Goal: Information Seeking & Learning: Find specific fact

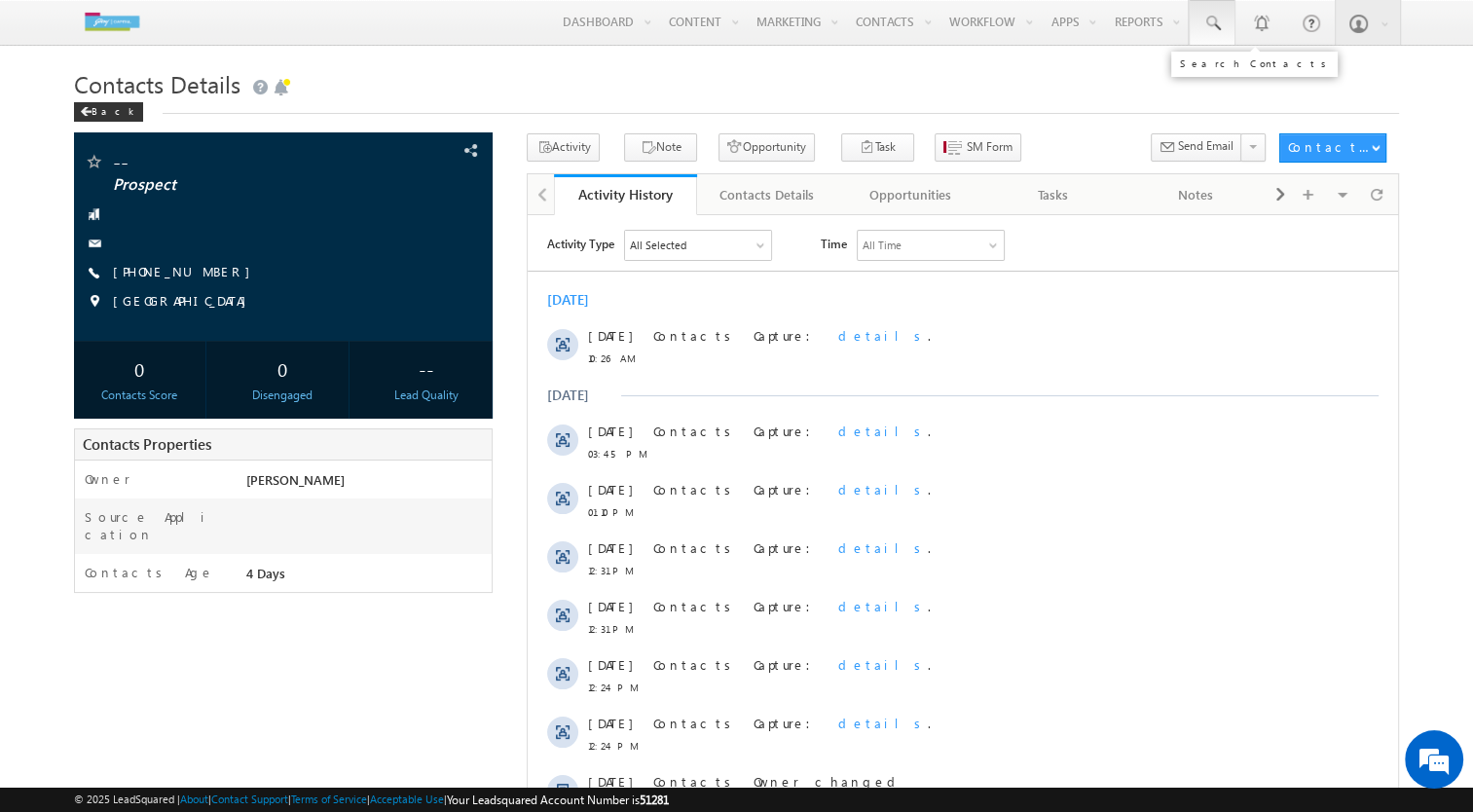
click at [1223, 12] on link at bounding box center [1213, 22] width 47 height 45
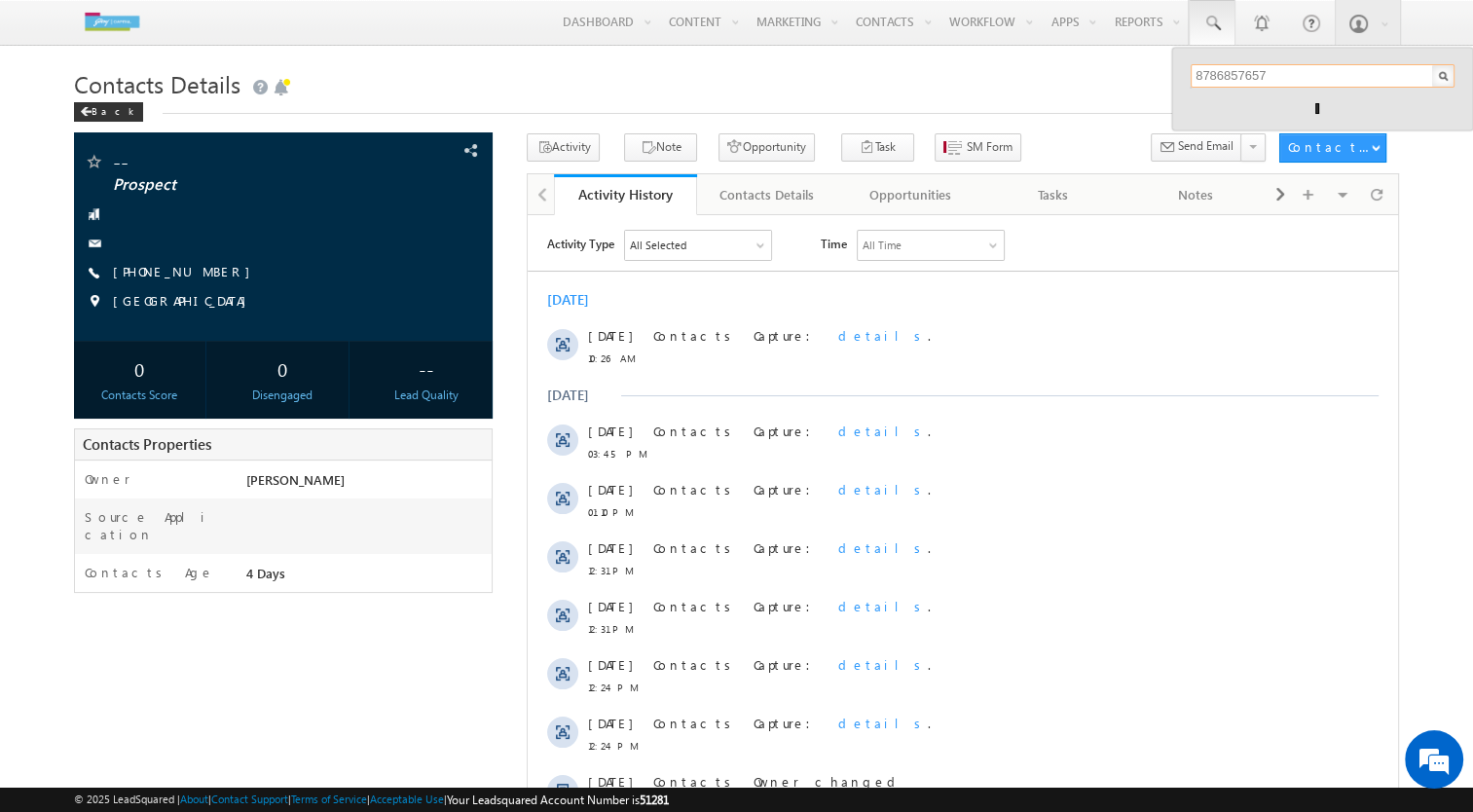
type input "8786857657"
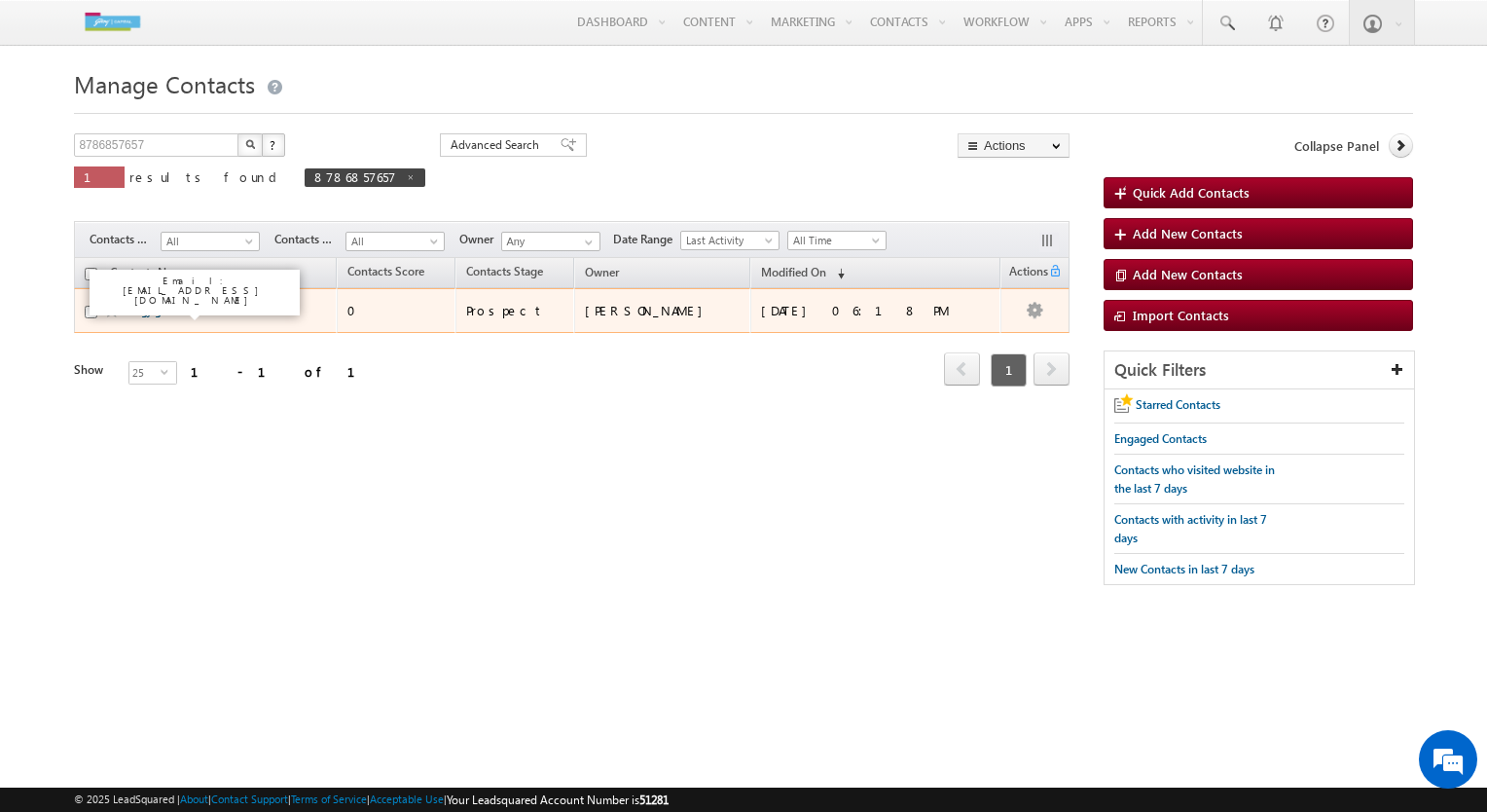
click at [149, 315] on link "dgjfgs" at bounding box center [150, 310] width 32 height 15
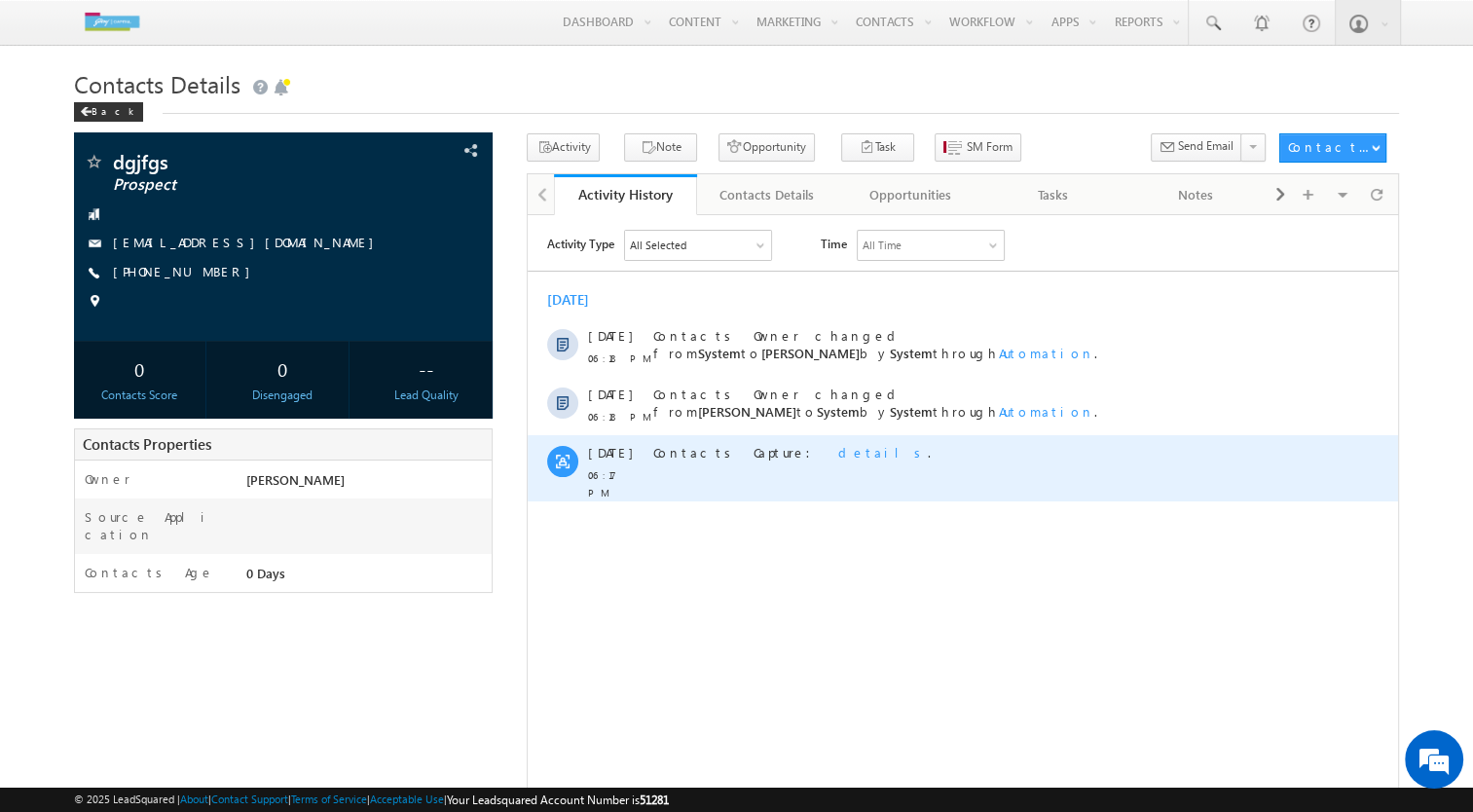
click at [839, 446] on span "details" at bounding box center [884, 451] width 90 height 17
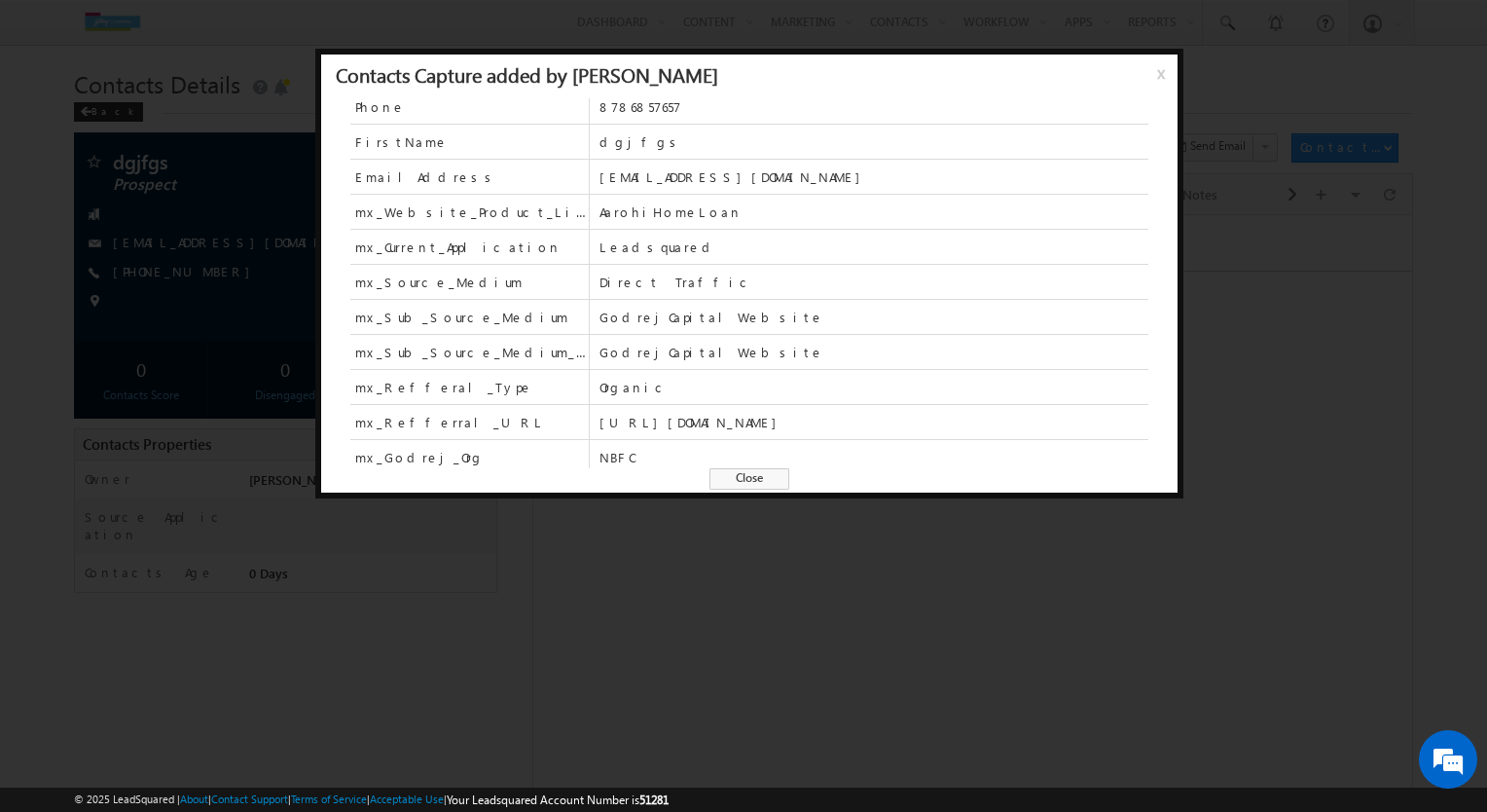
scroll to position [12, 0]
click at [767, 476] on span "Close" at bounding box center [750, 479] width 80 height 21
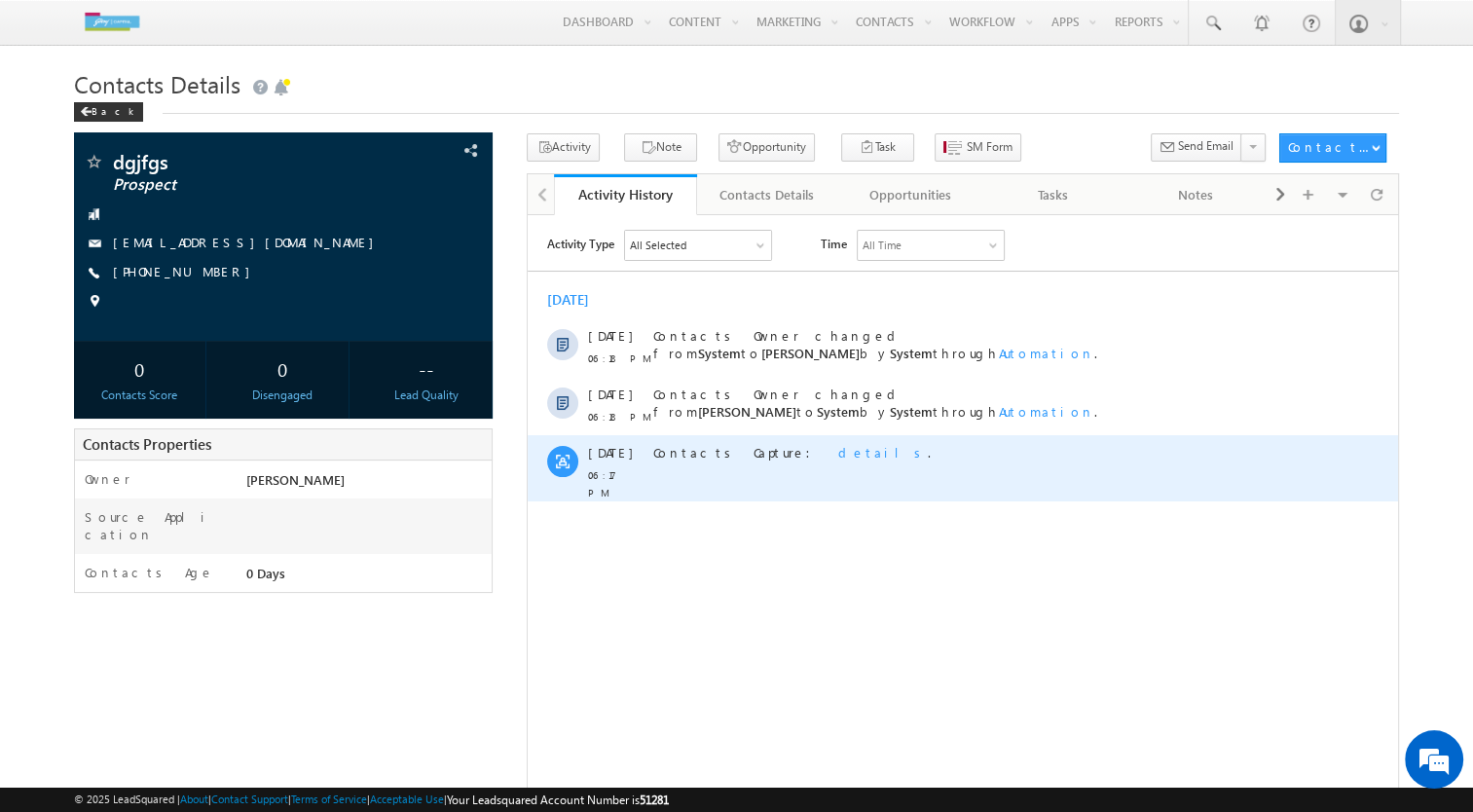
click at [839, 446] on span "details" at bounding box center [884, 451] width 90 height 17
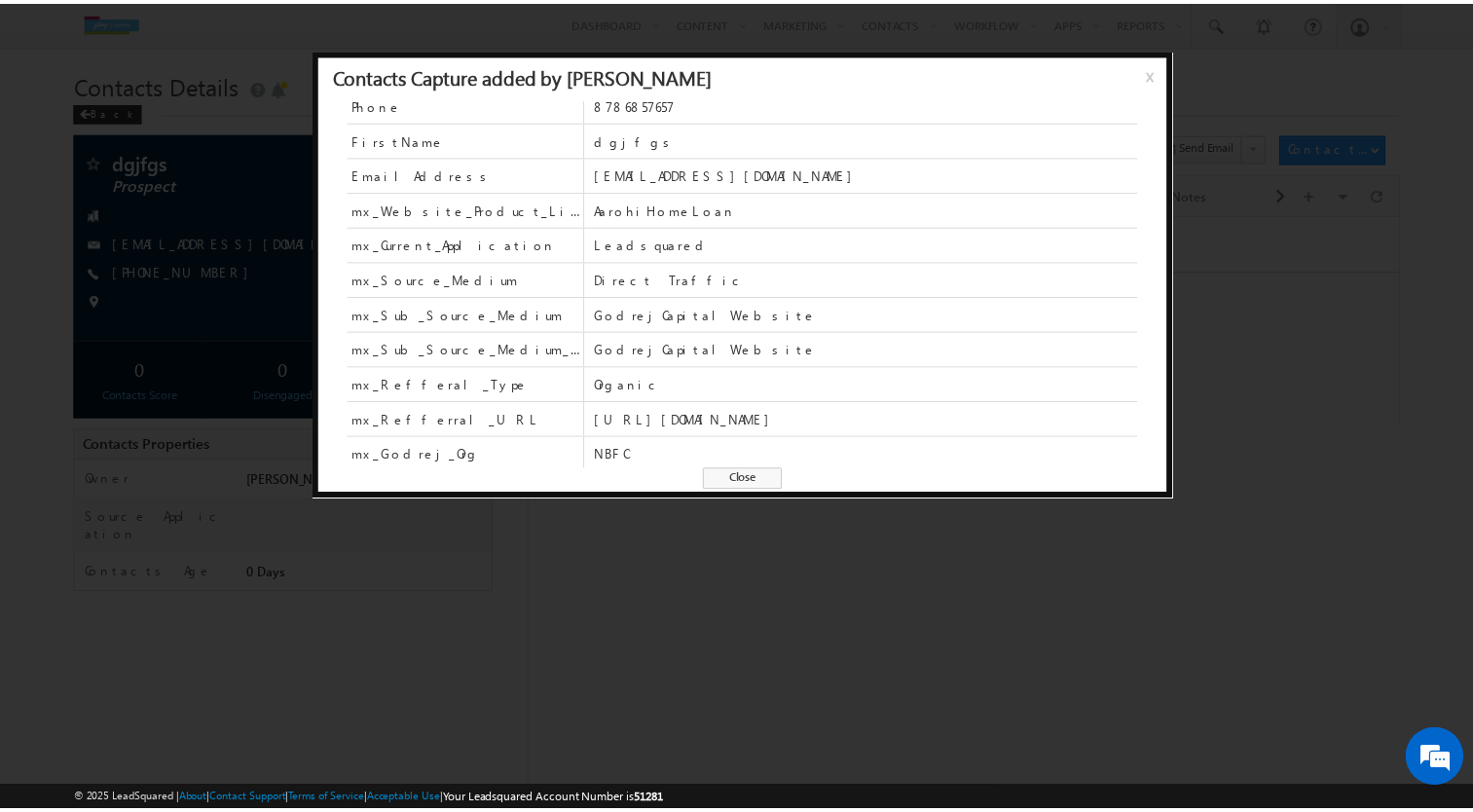
scroll to position [0, 0]
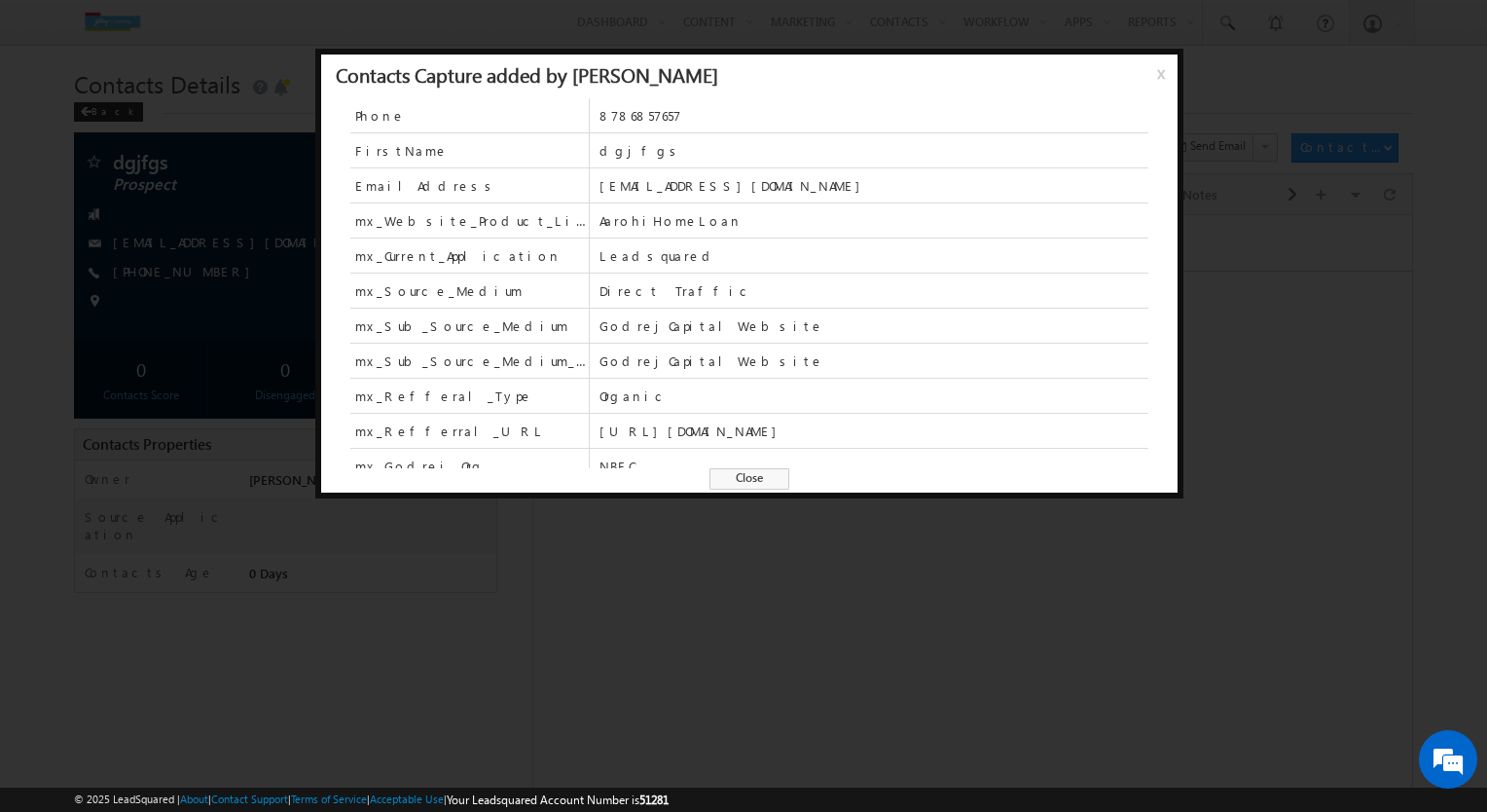
click at [1161, 75] on span "x" at bounding box center [1166, 81] width 16 height 35
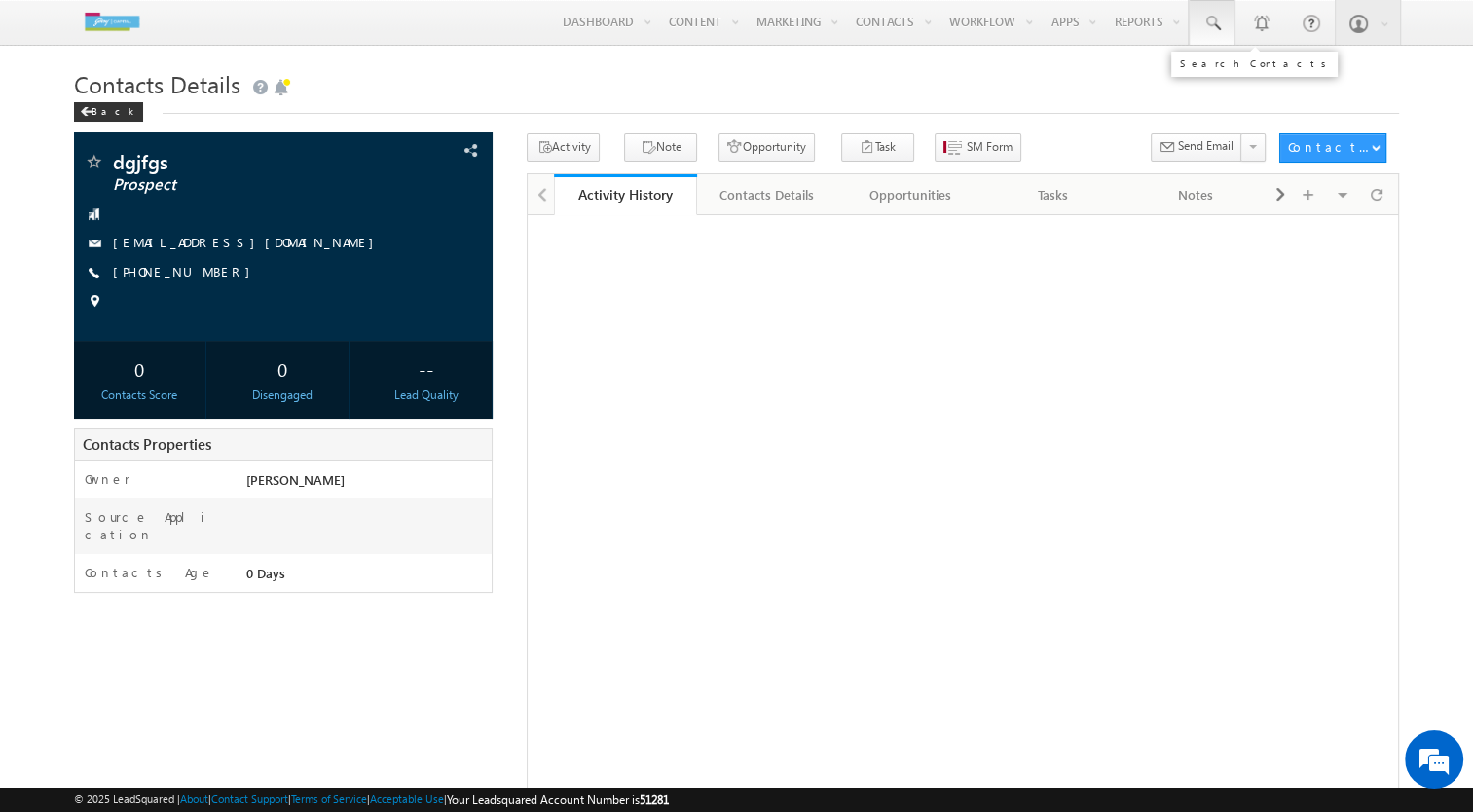
click at [1210, 6] on link at bounding box center [1213, 22] width 47 height 45
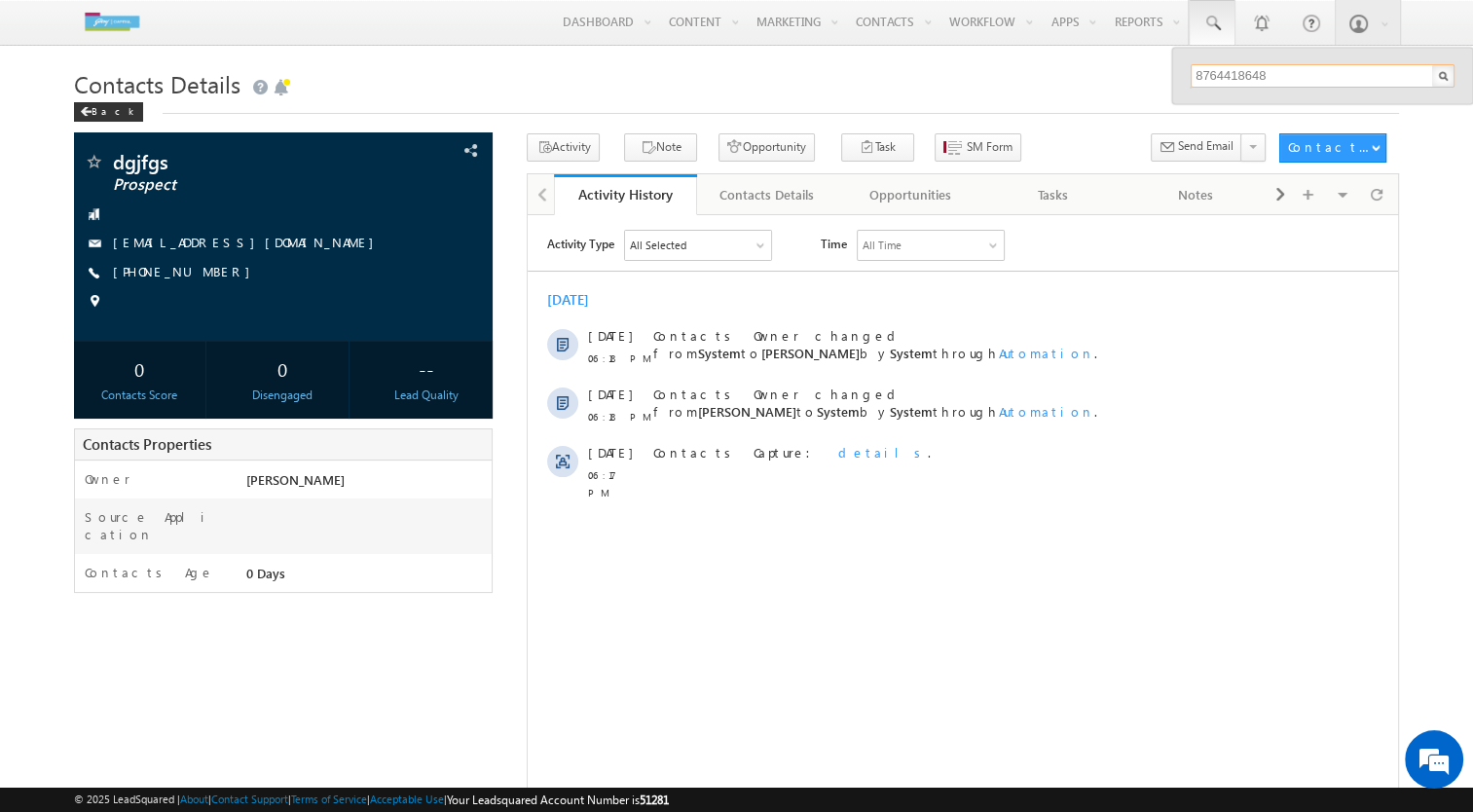
type input "8764418648"
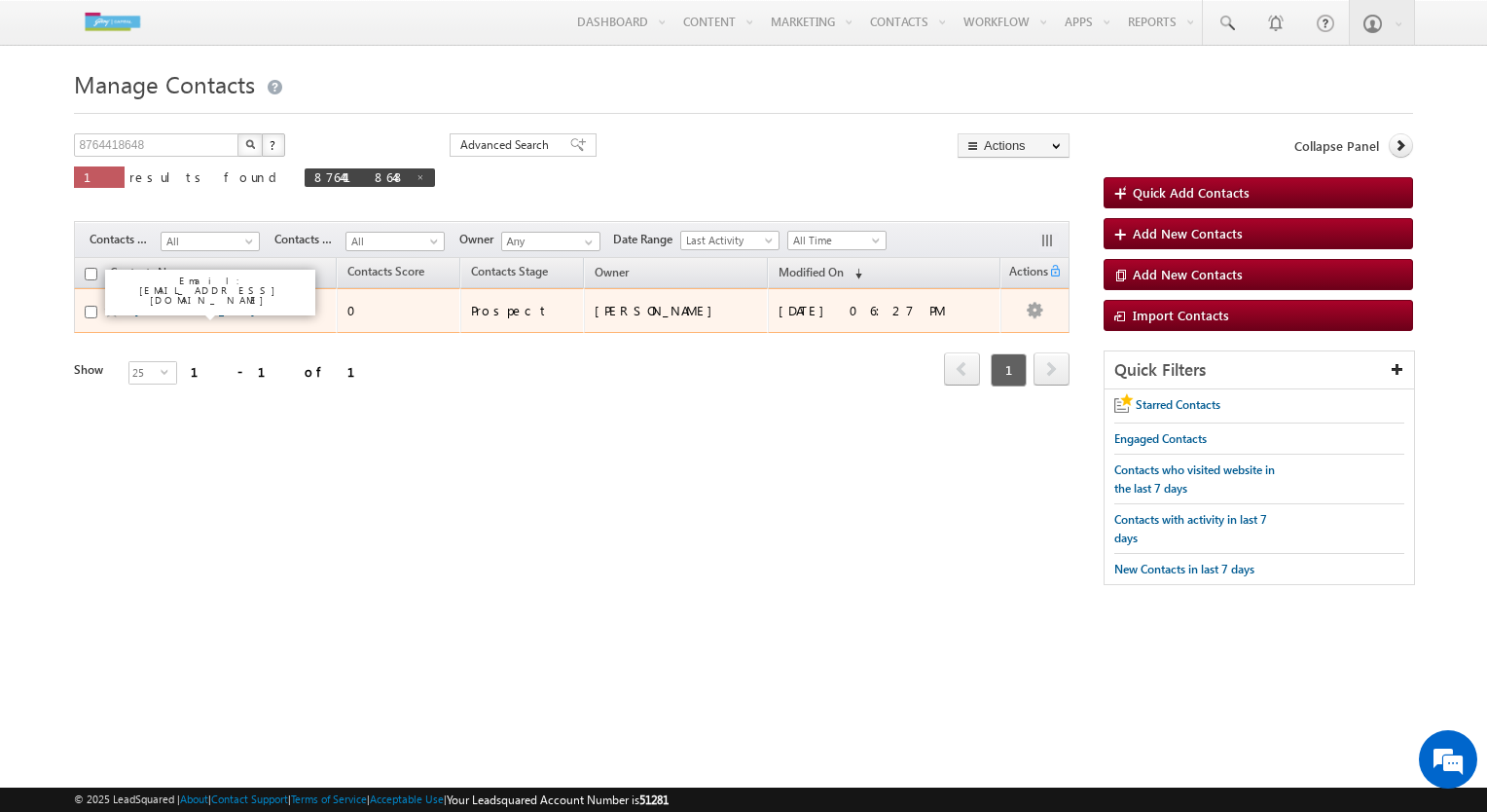
click at [161, 313] on link "[DEMOGRAPHIC_DATA]" at bounding box center [195, 310] width 121 height 15
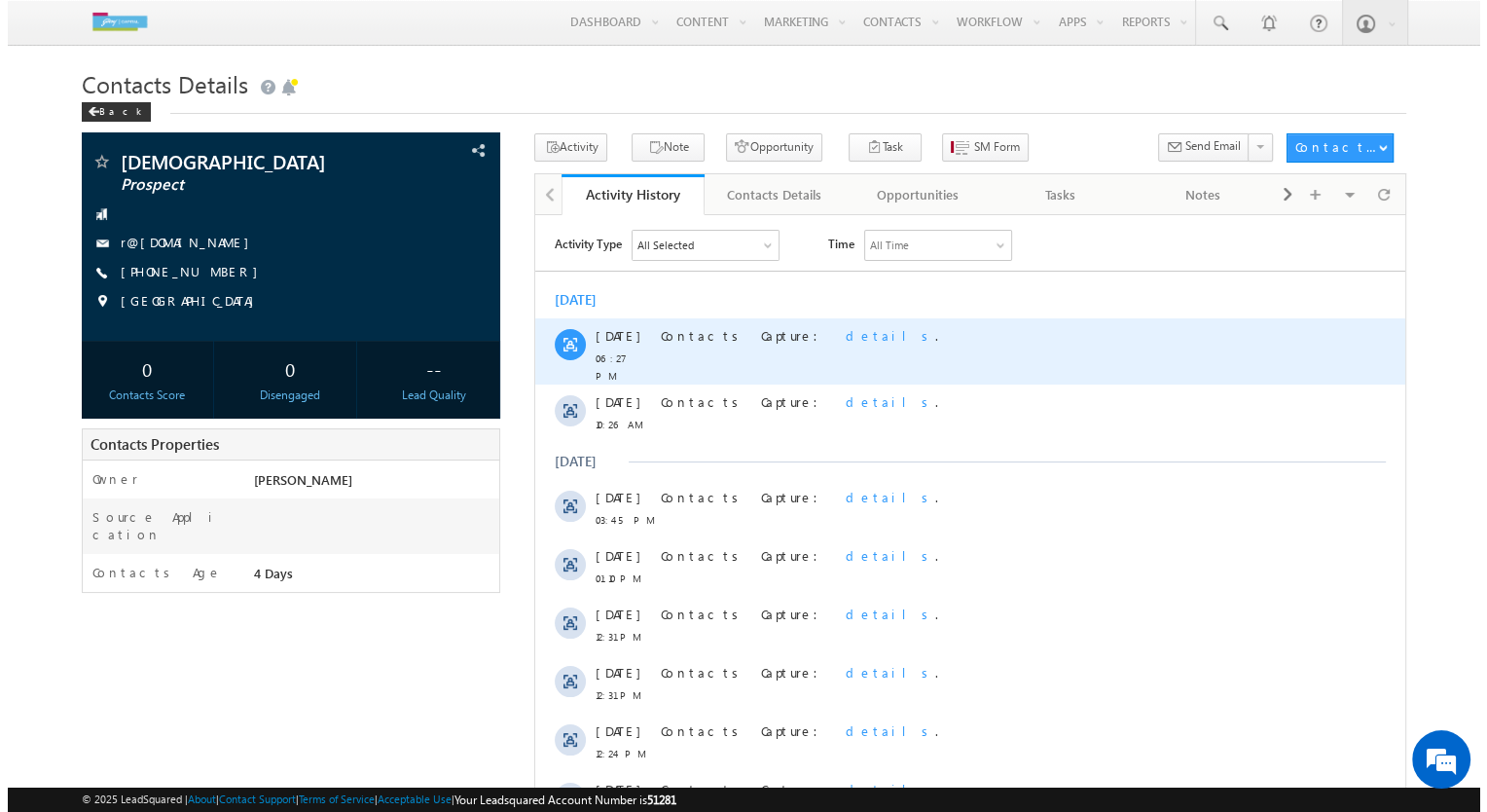
click at [845, 338] on span "details" at bounding box center [890, 334] width 90 height 17
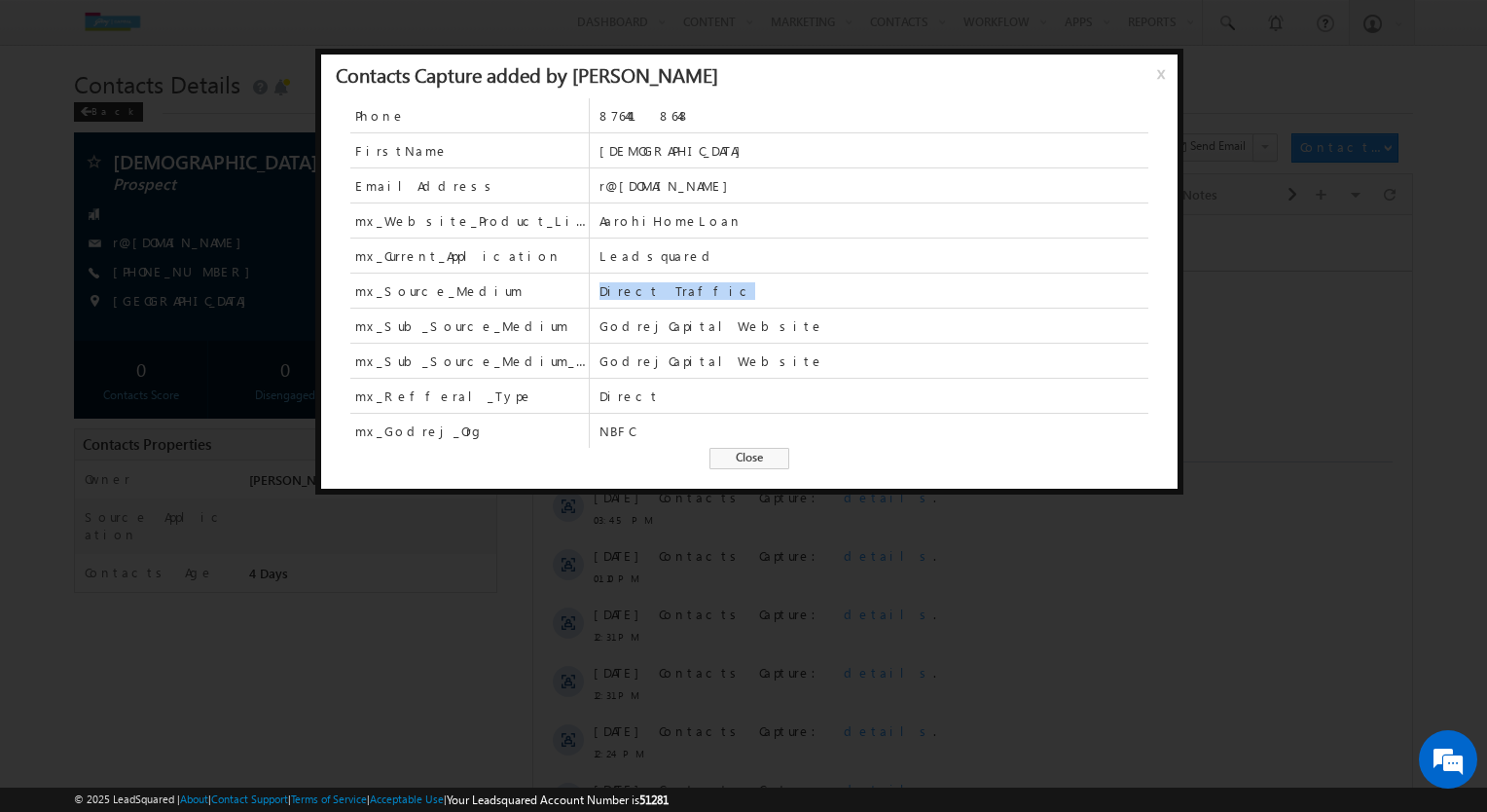
drag, startPoint x: 601, startPoint y: 285, endPoint x: 686, endPoint y: 293, distance: 85.4
click at [686, 293] on span "Direct Traffic" at bounding box center [874, 291] width 549 height 18
drag, startPoint x: 686, startPoint y: 293, endPoint x: 732, endPoint y: 328, distance: 57.8
click at [732, 328] on div "mx_Sub_Source_Medium GodrejCapitalWebsite" at bounding box center [750, 326] width 799 height 35
drag, startPoint x: 597, startPoint y: 431, endPoint x: 647, endPoint y: 433, distance: 50.0
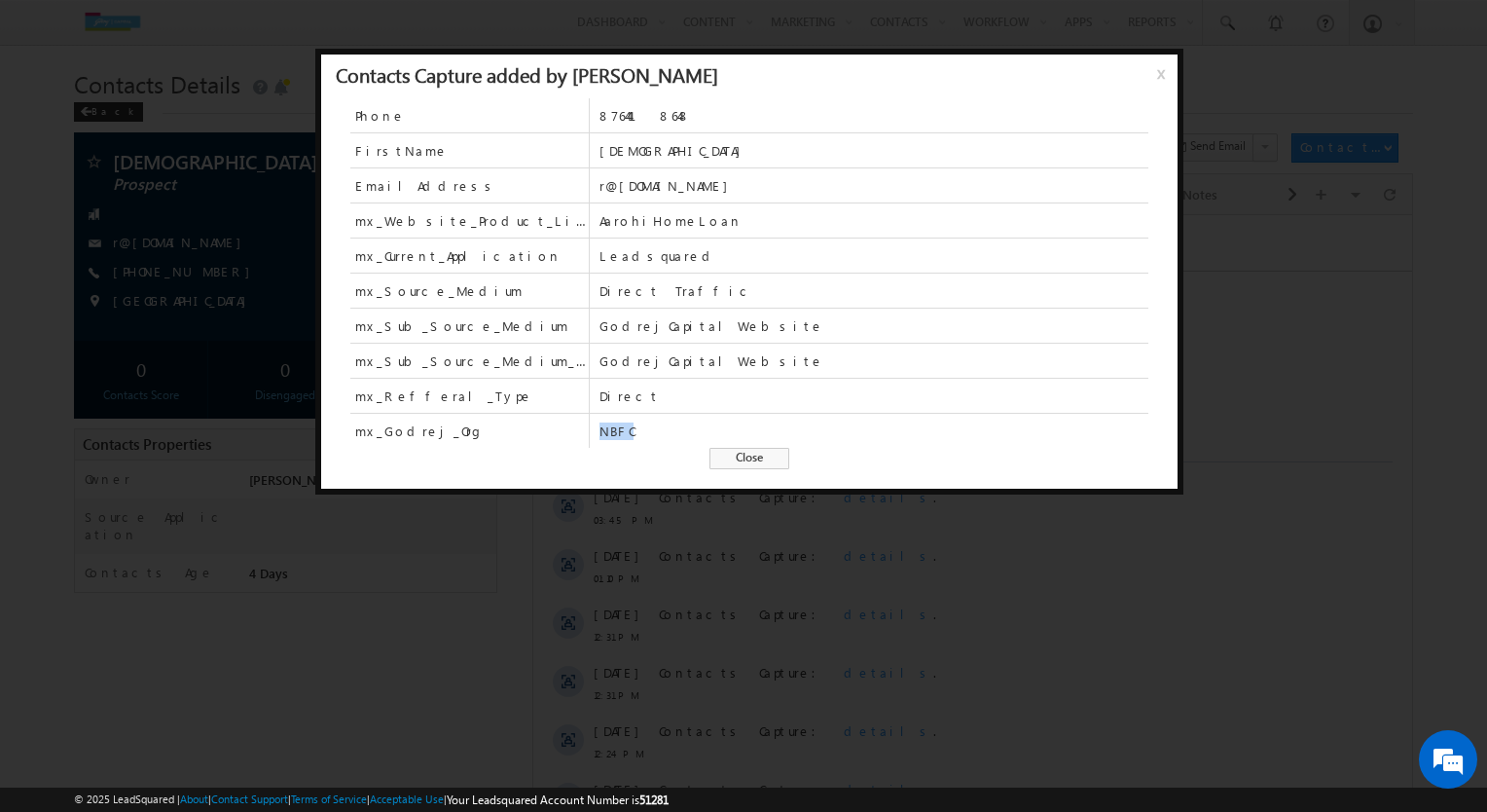
click at [647, 433] on div "mx_Godrej_Org NBFC" at bounding box center [750, 430] width 799 height 34
drag, startPoint x: 647, startPoint y: 433, endPoint x: 592, endPoint y: 450, distance: 57.6
click at [592, 450] on div "Phone [PHONE_NUMBER] FirstName [PERSON_NAME] EmailAddress r@[DOMAIN_NAME] mx_We…" at bounding box center [750, 293] width 857 height 390
click at [771, 458] on span "Close" at bounding box center [750, 459] width 80 height 21
